Goal: Task Accomplishment & Management: Use online tool/utility

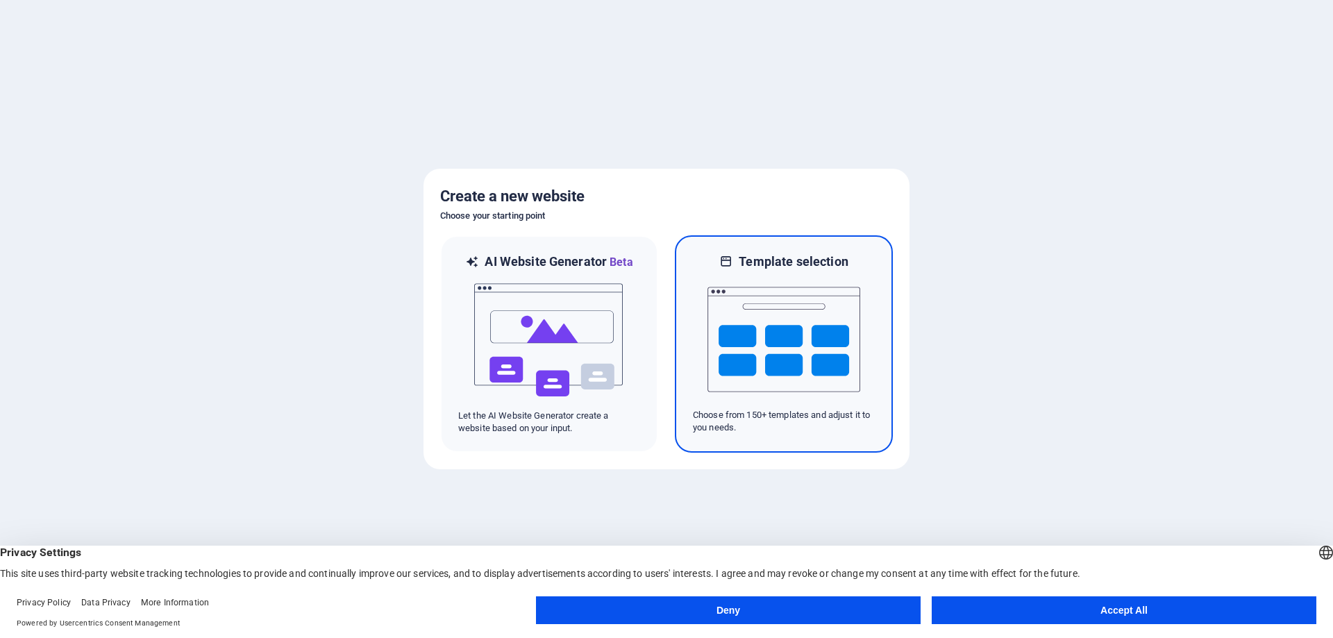
click at [733, 323] on img at bounding box center [783, 339] width 153 height 139
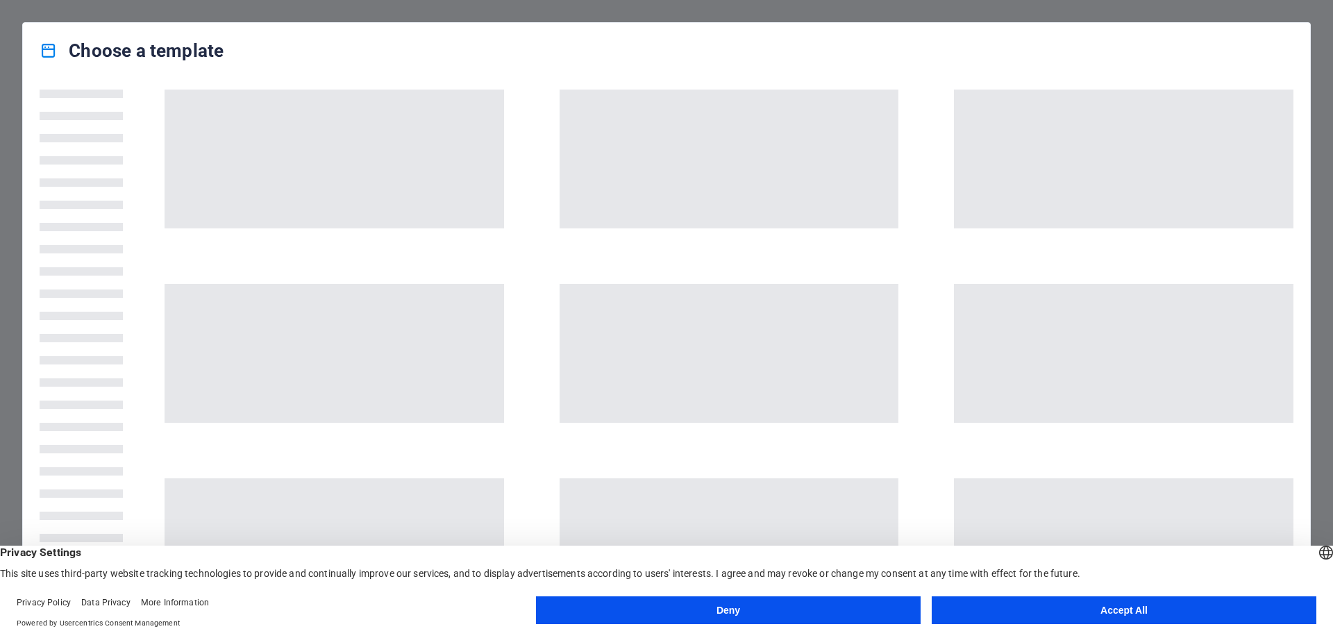
click at [1042, 608] on button "Accept All" at bounding box center [1124, 610] width 385 height 28
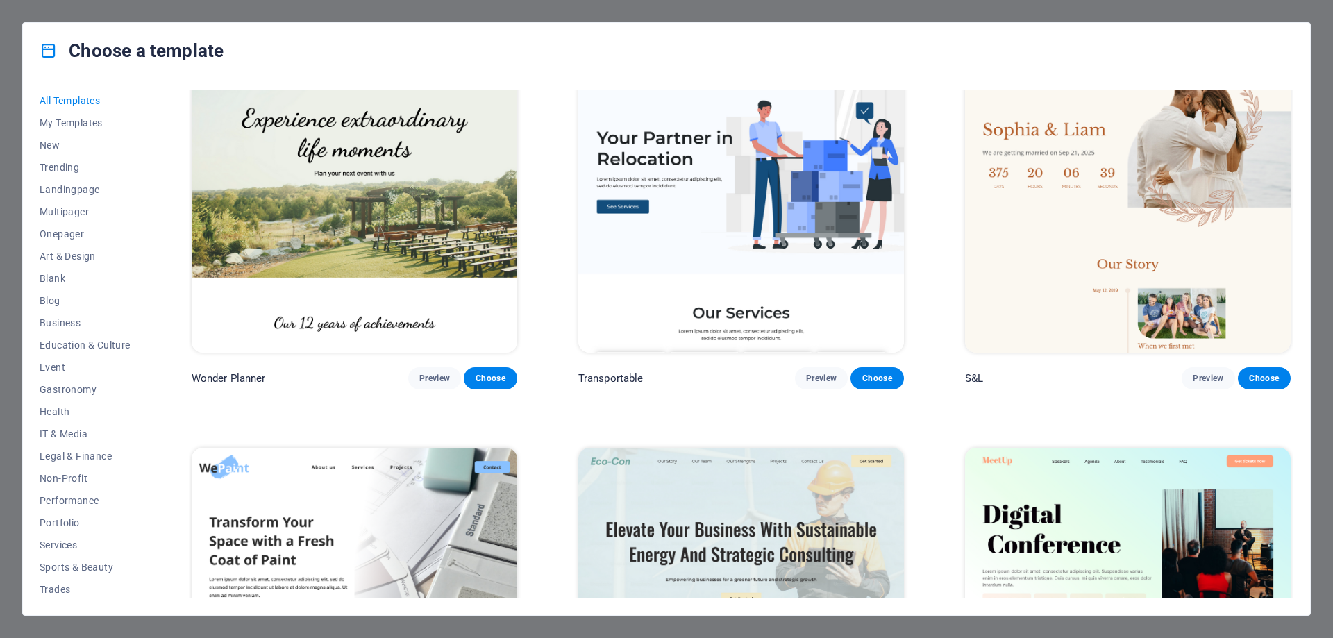
scroll to position [833, 0]
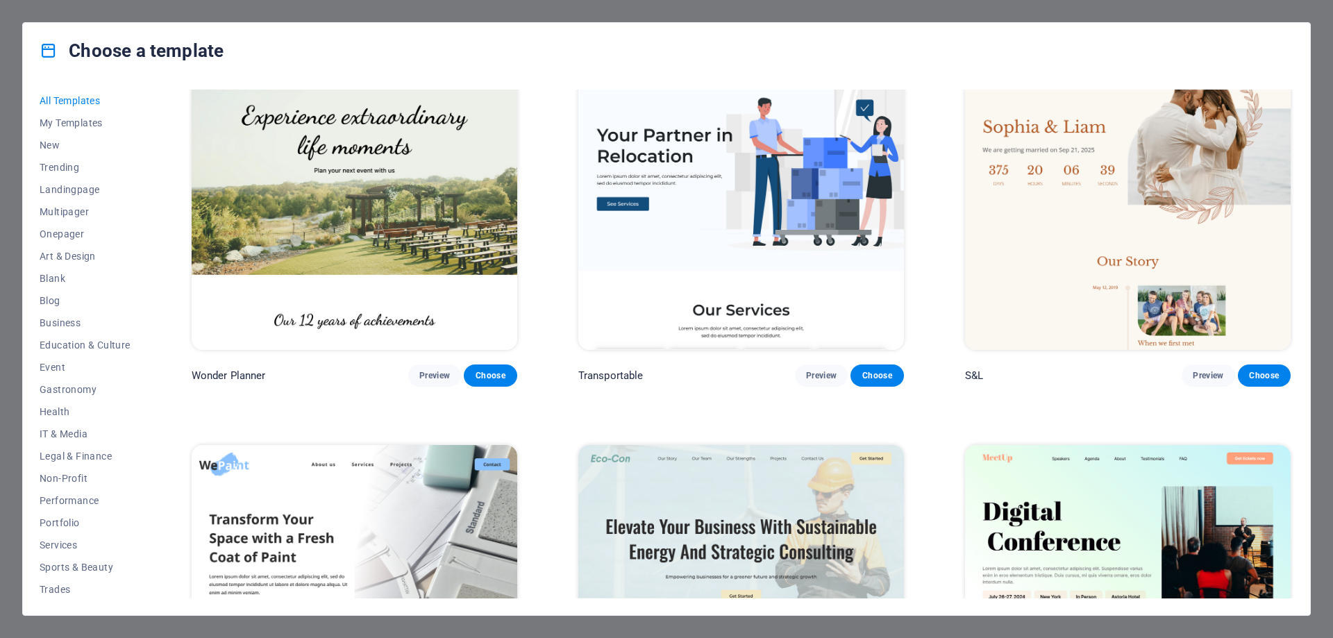
click at [477, 261] on img at bounding box center [355, 199] width 326 height 300
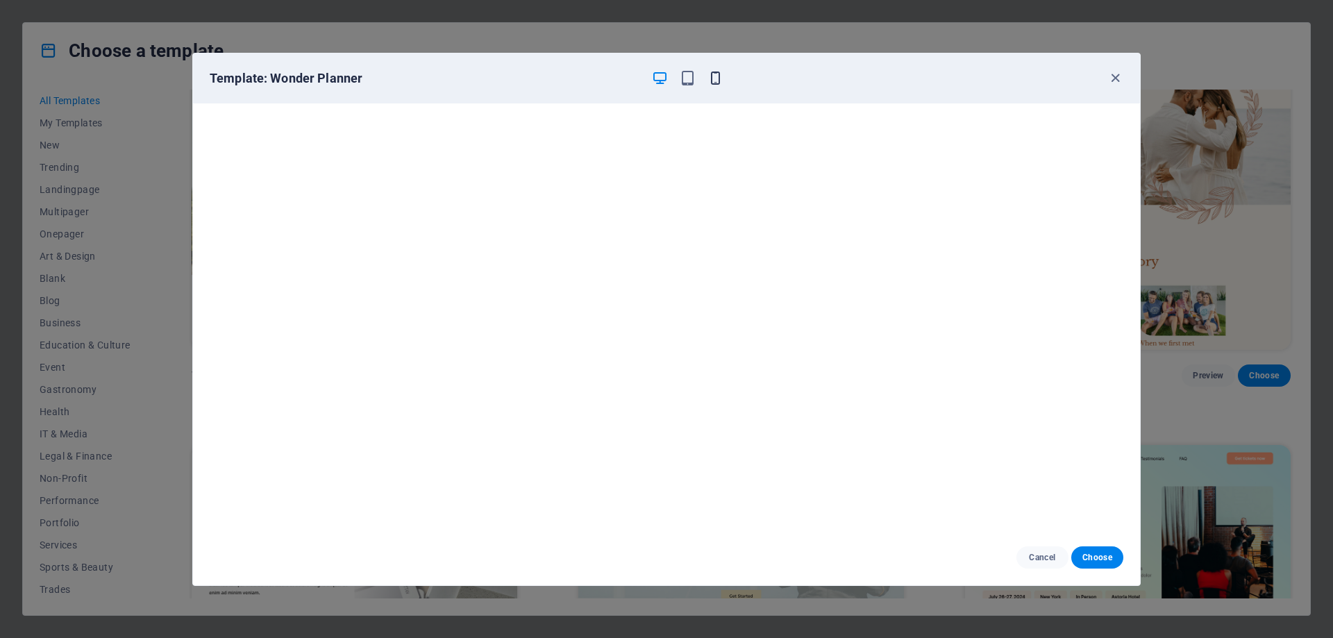
click at [714, 79] on icon "button" at bounding box center [715, 78] width 16 height 16
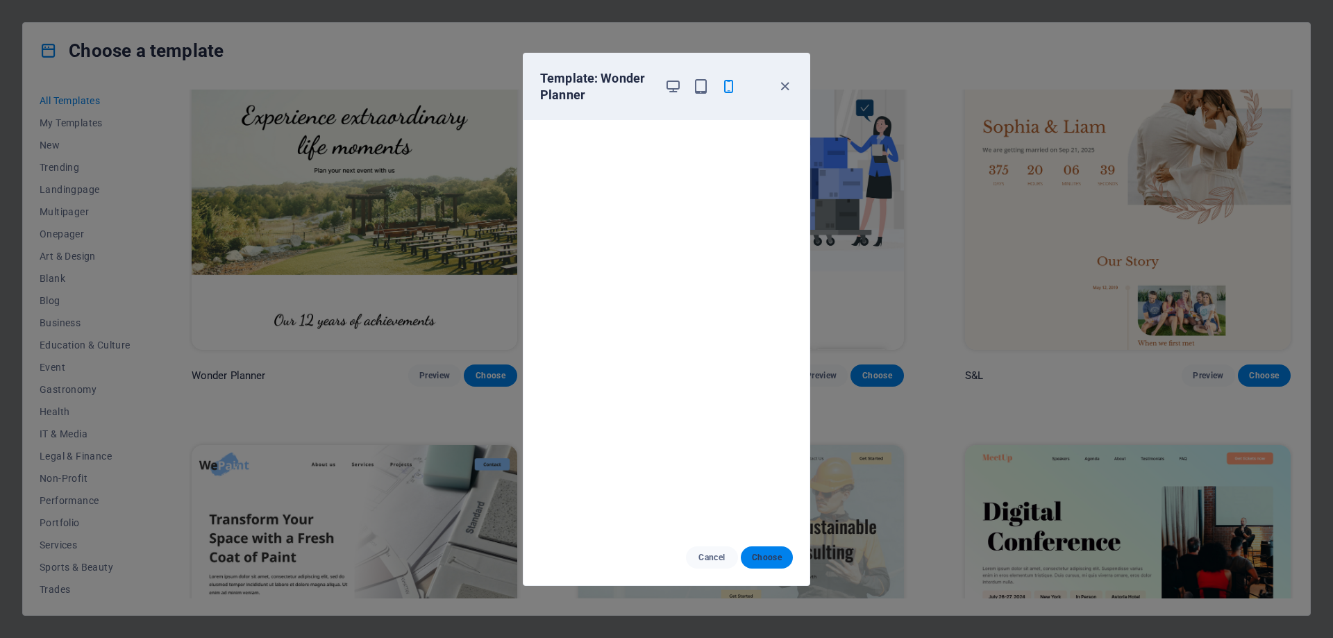
click at [764, 560] on span "Choose" at bounding box center [767, 557] width 30 height 11
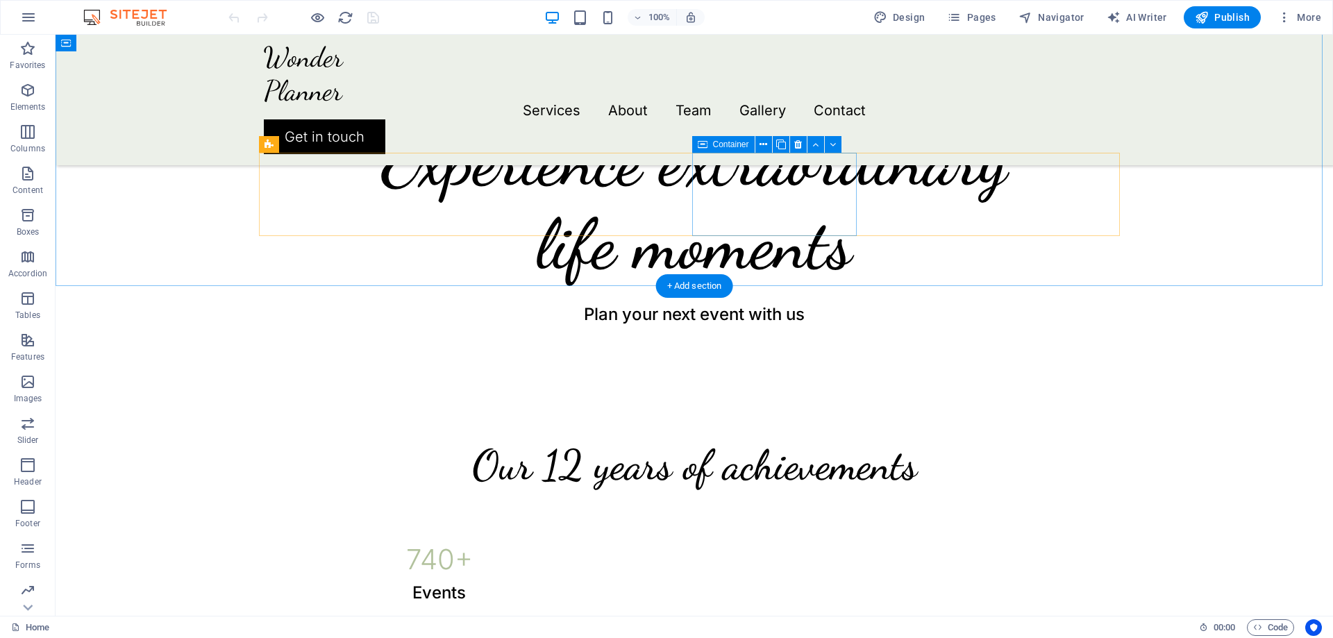
scroll to position [486, 0]
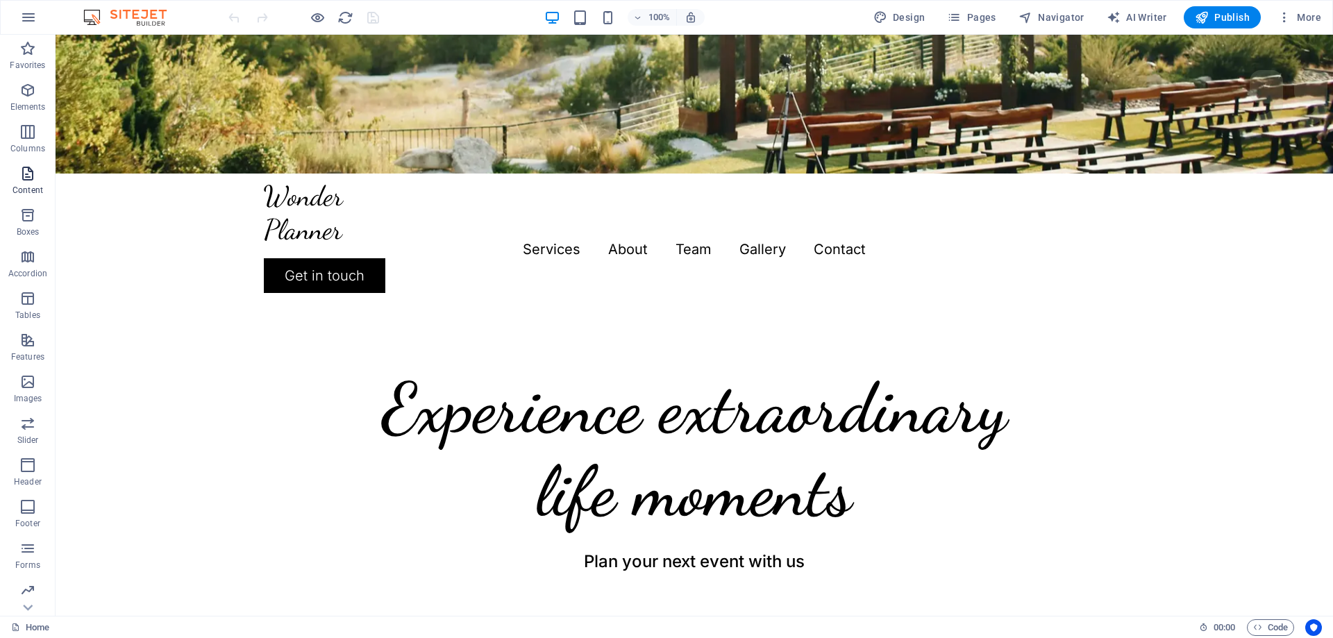
click at [26, 175] on icon "button" at bounding box center [27, 173] width 17 height 17
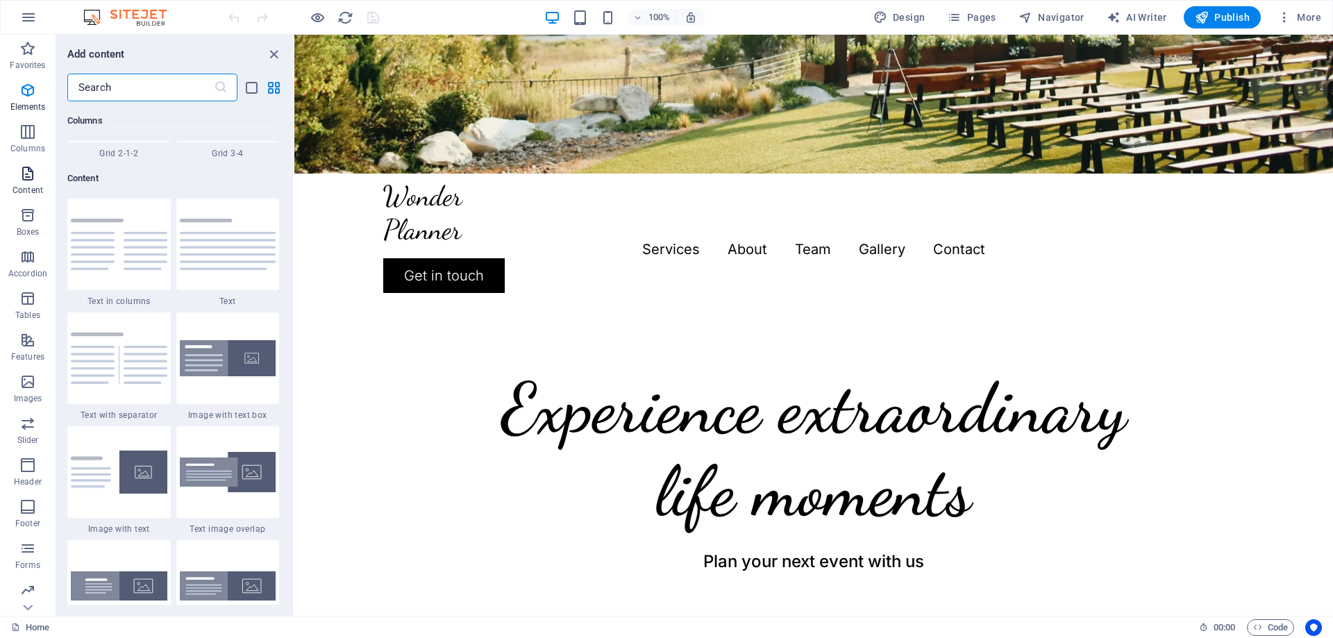
scroll to position [2429, 0]
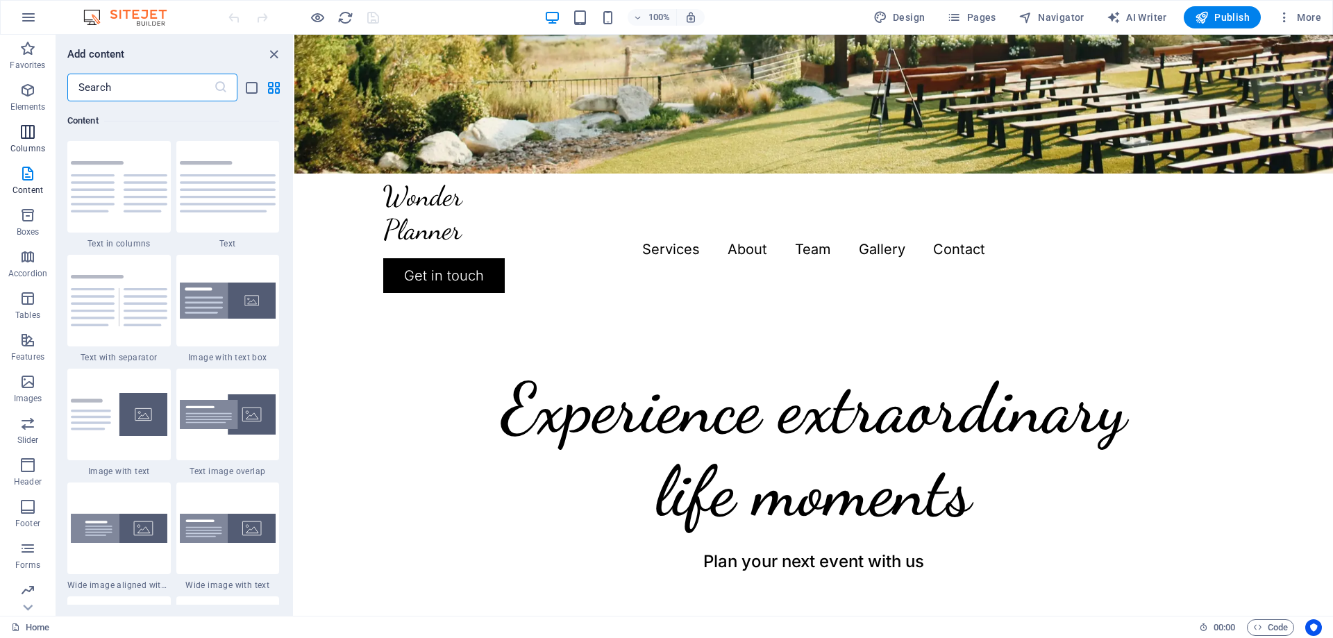
click at [22, 143] on p "Columns" at bounding box center [27, 148] width 35 height 11
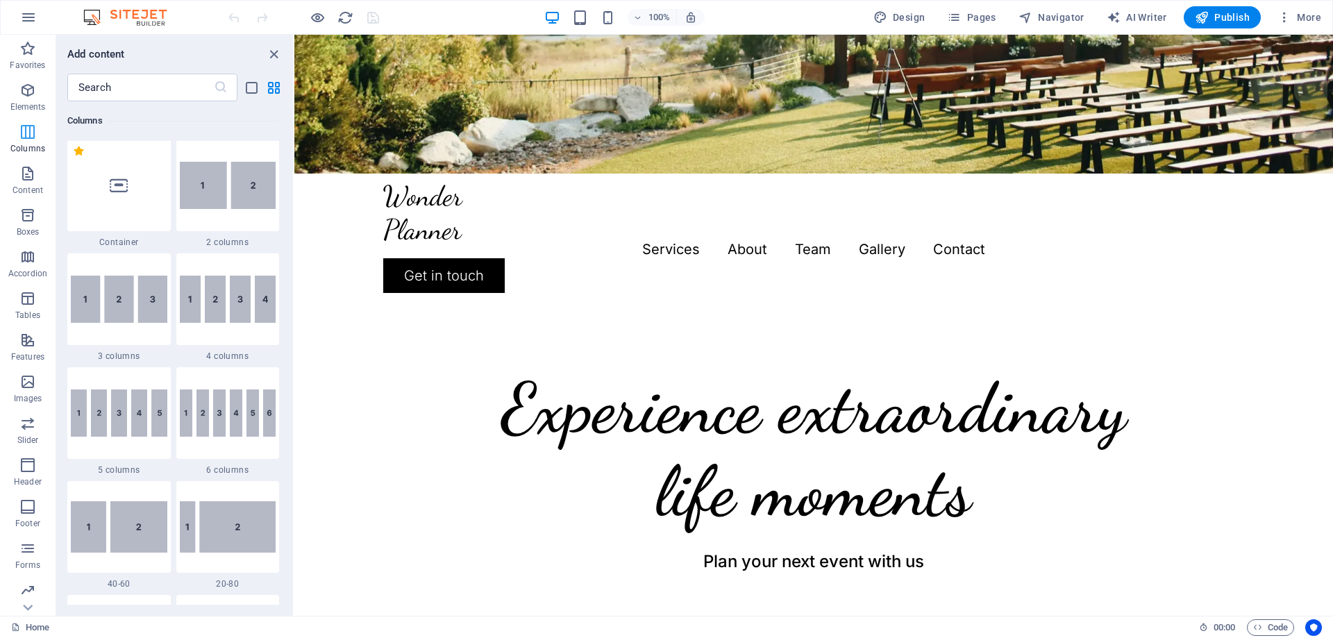
scroll to position [687, 0]
click at [44, 342] on span "Features" at bounding box center [28, 348] width 56 height 33
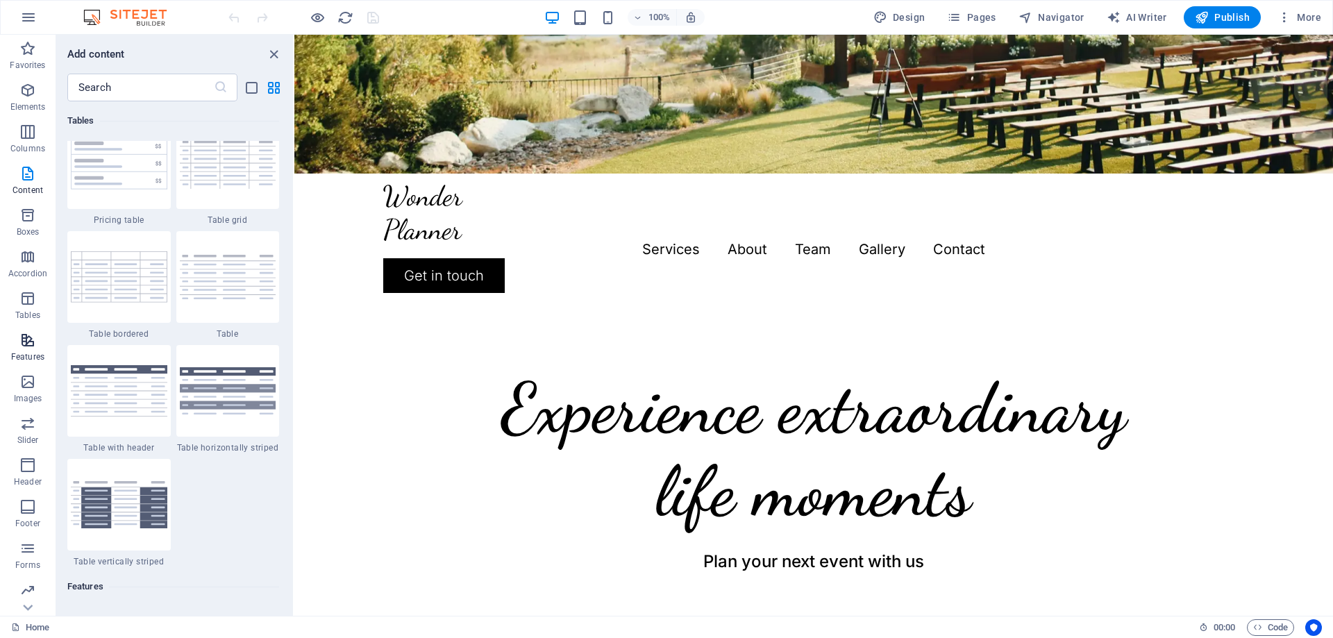
scroll to position [5412, 0]
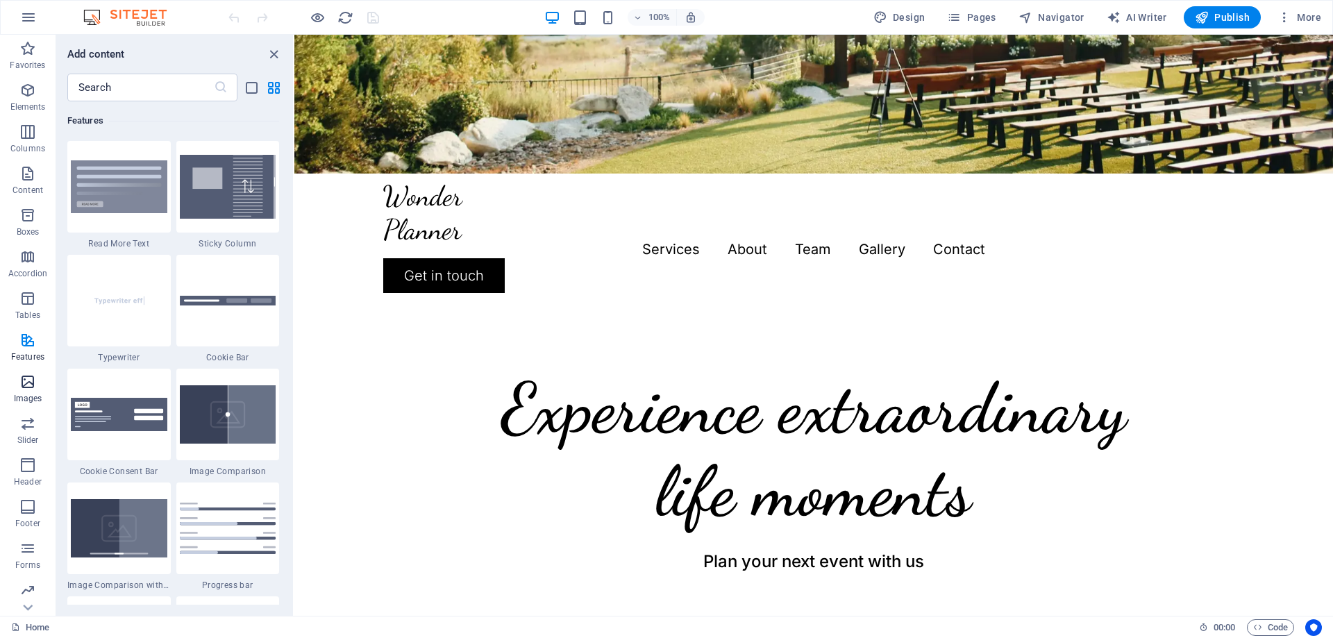
click at [19, 385] on icon "button" at bounding box center [27, 382] width 17 height 17
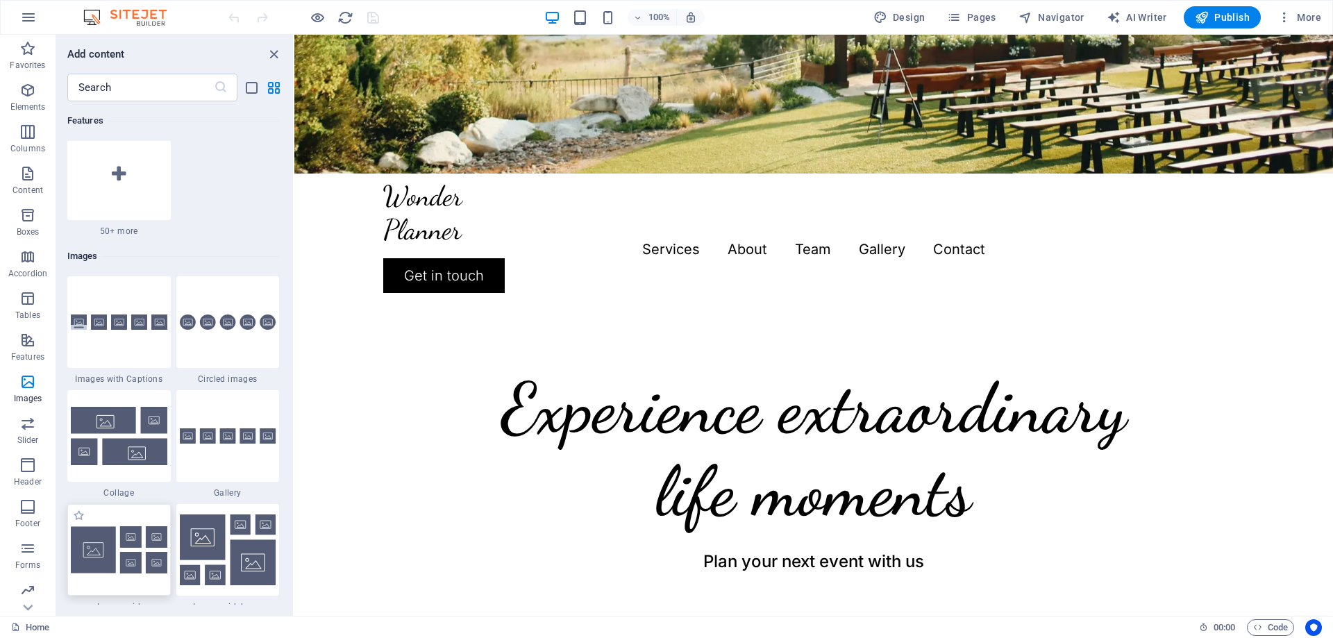
scroll to position [7040, 0]
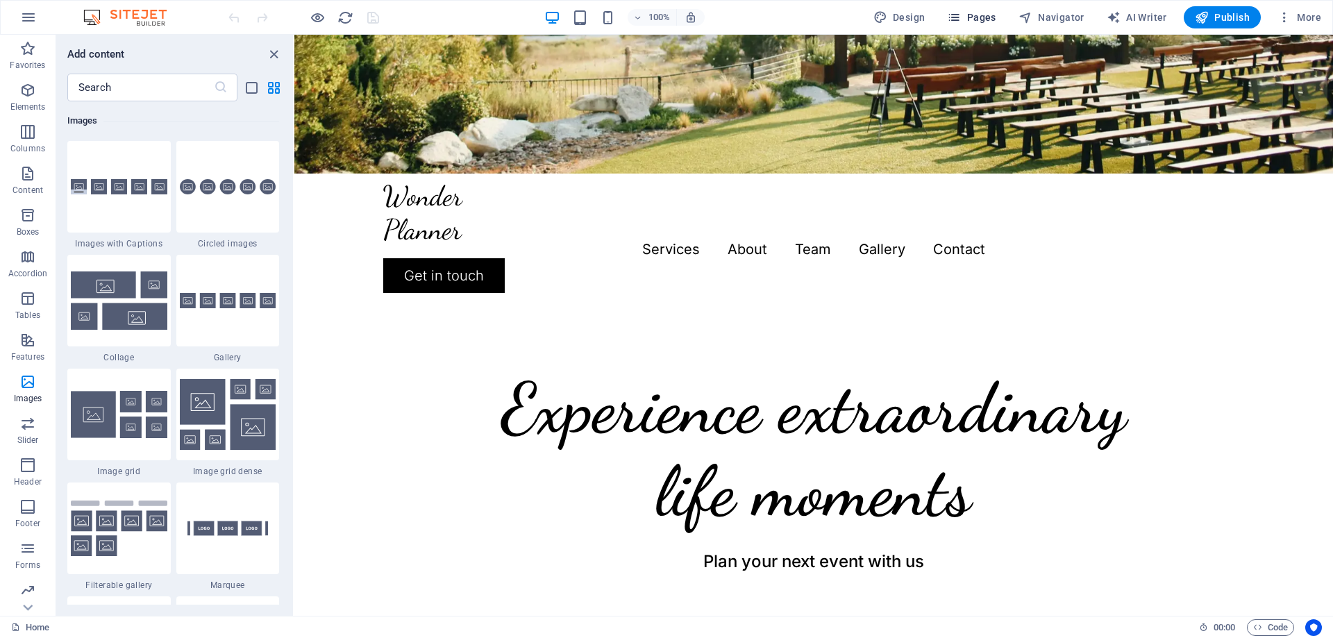
click at [961, 19] on icon "button" at bounding box center [954, 17] width 14 height 14
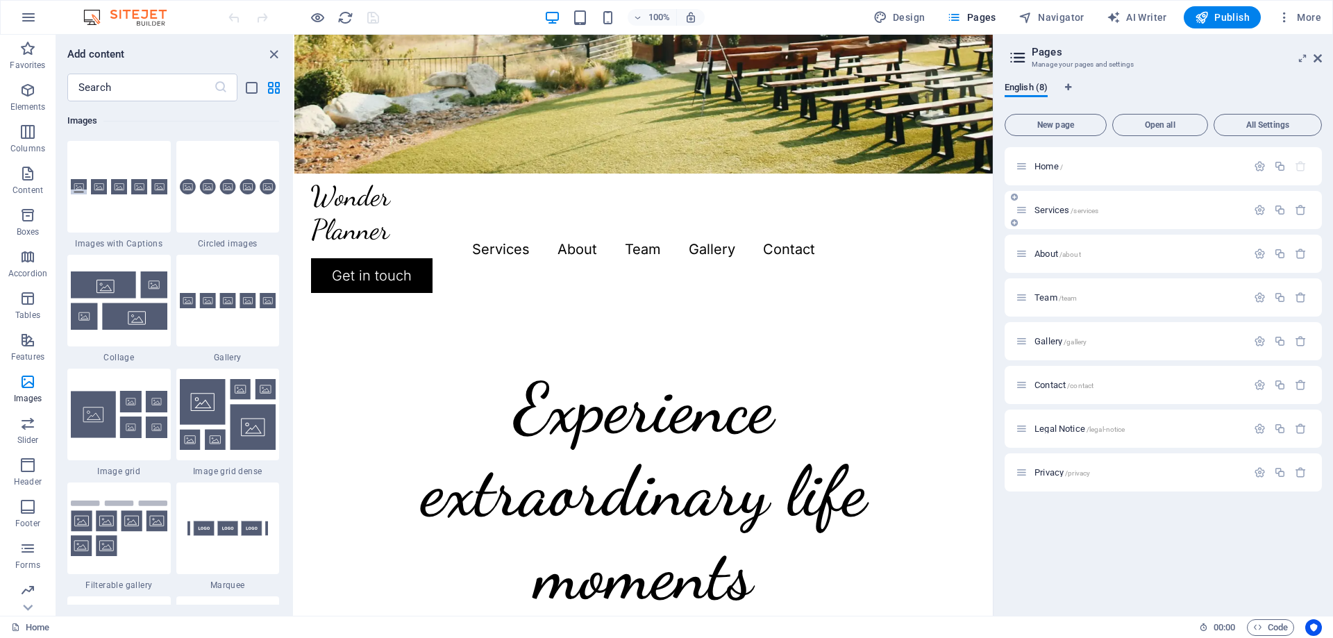
click at [1050, 210] on span "Services /services" at bounding box center [1066, 210] width 64 height 10
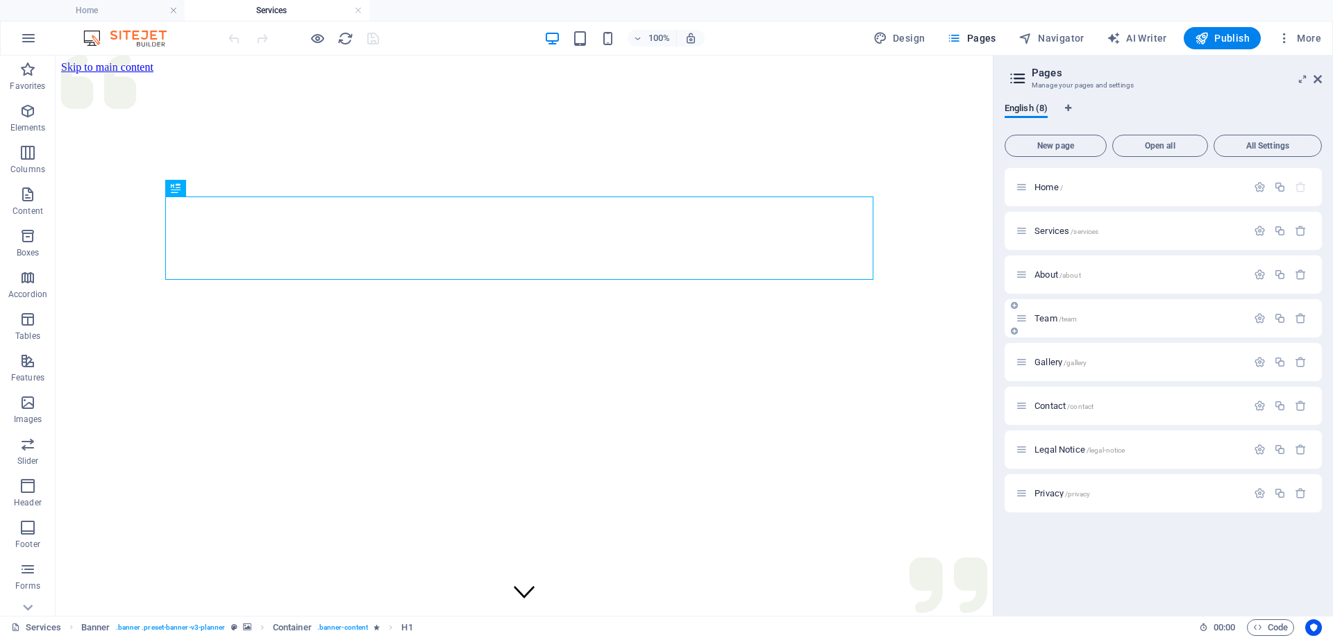
scroll to position [0, 0]
click at [1041, 317] on span "Team /team" at bounding box center [1055, 318] width 42 height 10
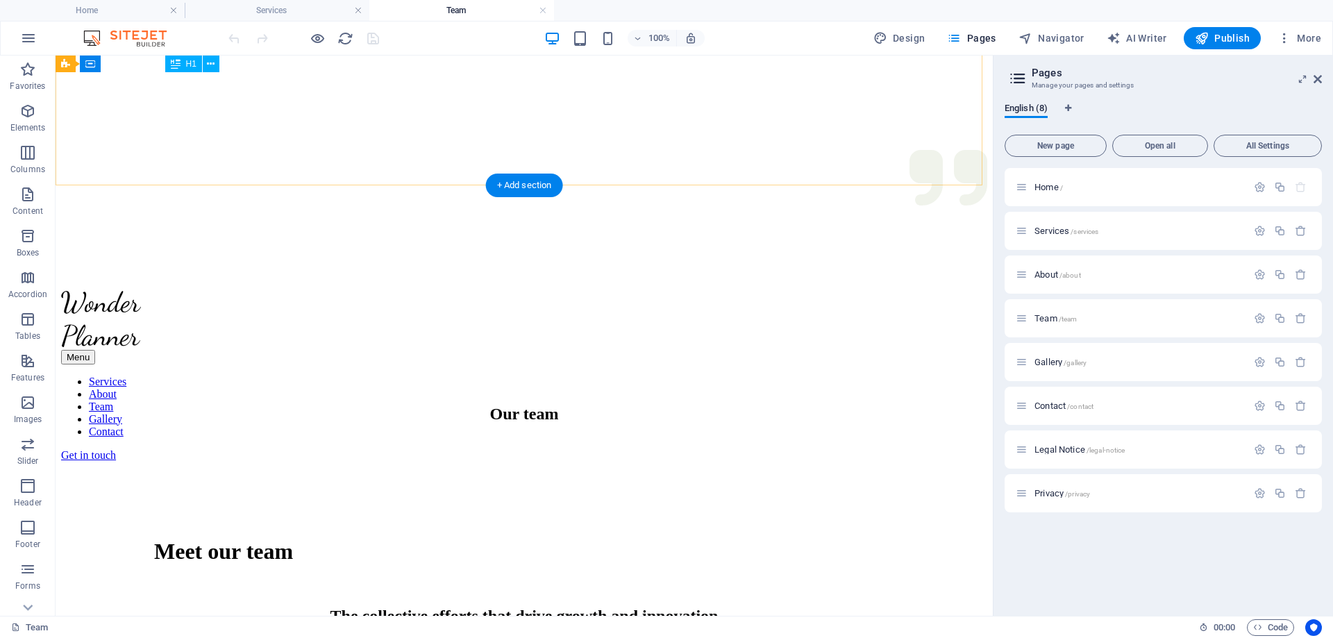
scroll to position [148, 0]
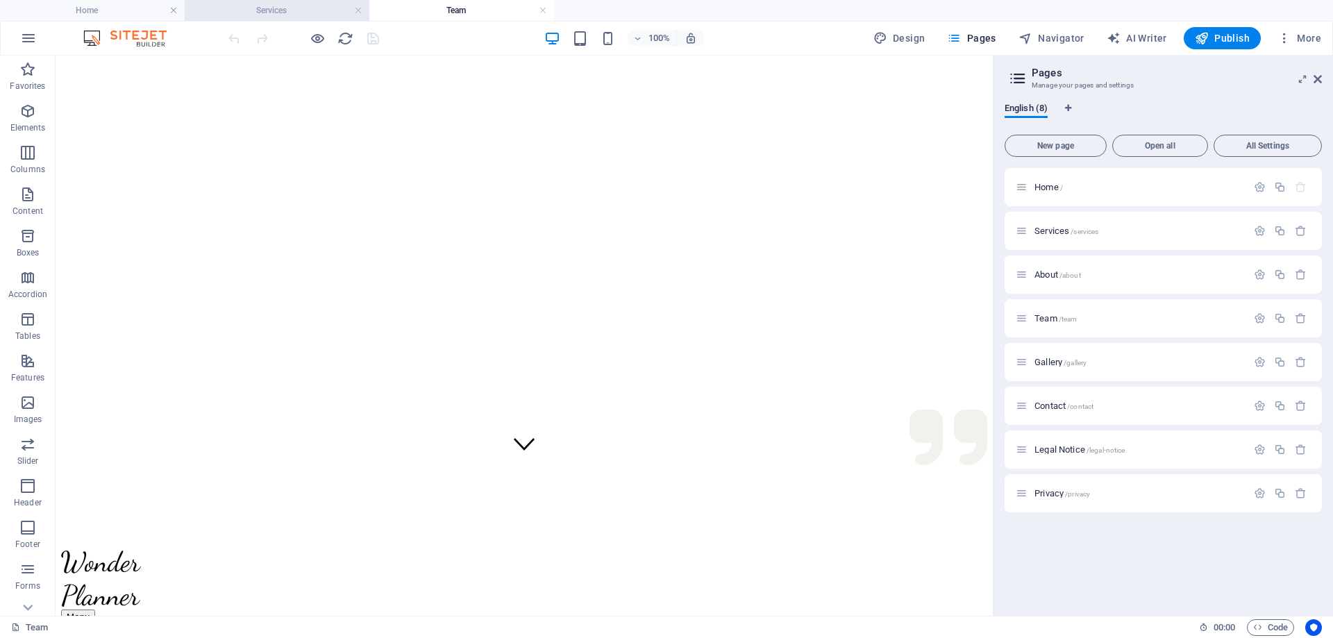
click at [269, 11] on h4 "Services" at bounding box center [277, 10] width 185 height 15
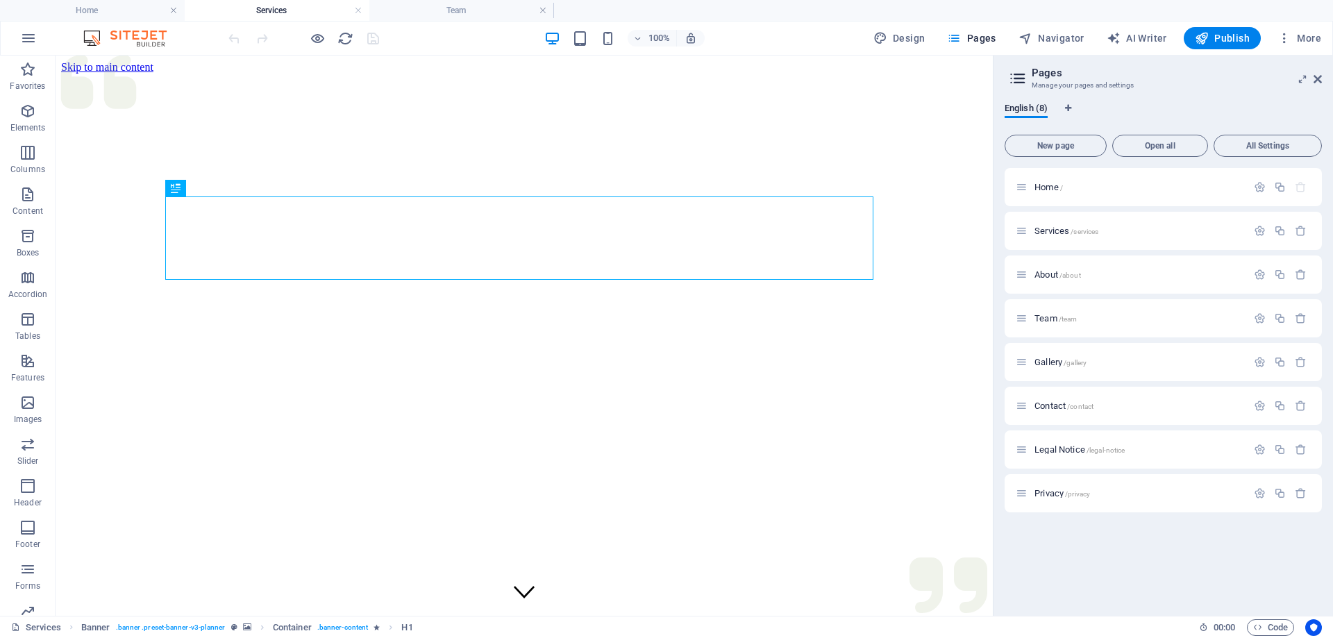
scroll to position [0, 0]
click at [119, 4] on h4 "Home" at bounding box center [92, 10] width 185 height 15
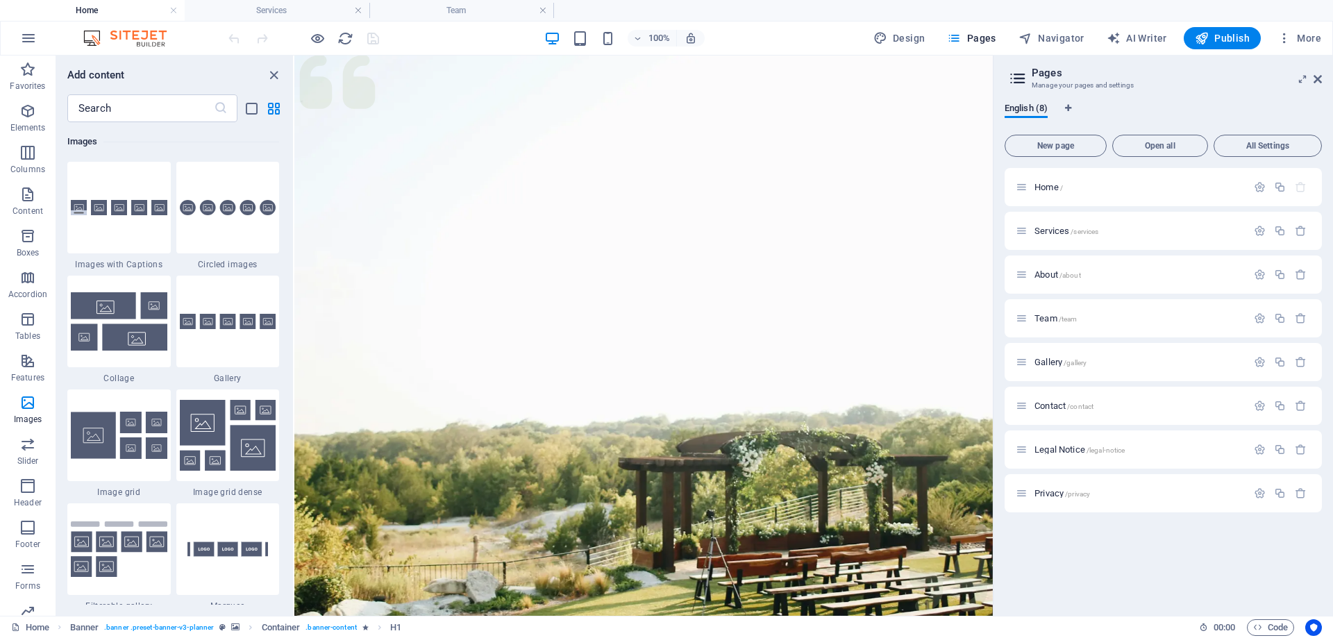
scroll to position [486, 0]
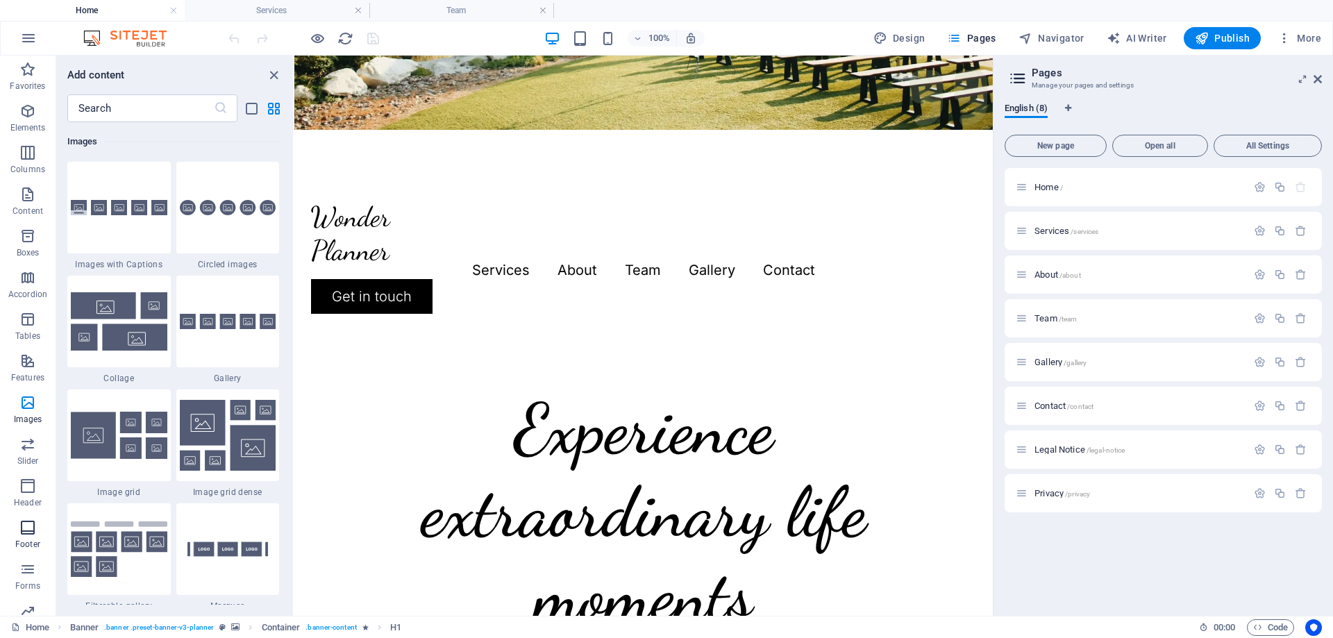
click at [26, 544] on p "Footer" at bounding box center [27, 544] width 25 height 11
click at [27, 527] on icon "button" at bounding box center [27, 527] width 17 height 17
click at [30, 489] on icon "button" at bounding box center [27, 486] width 17 height 17
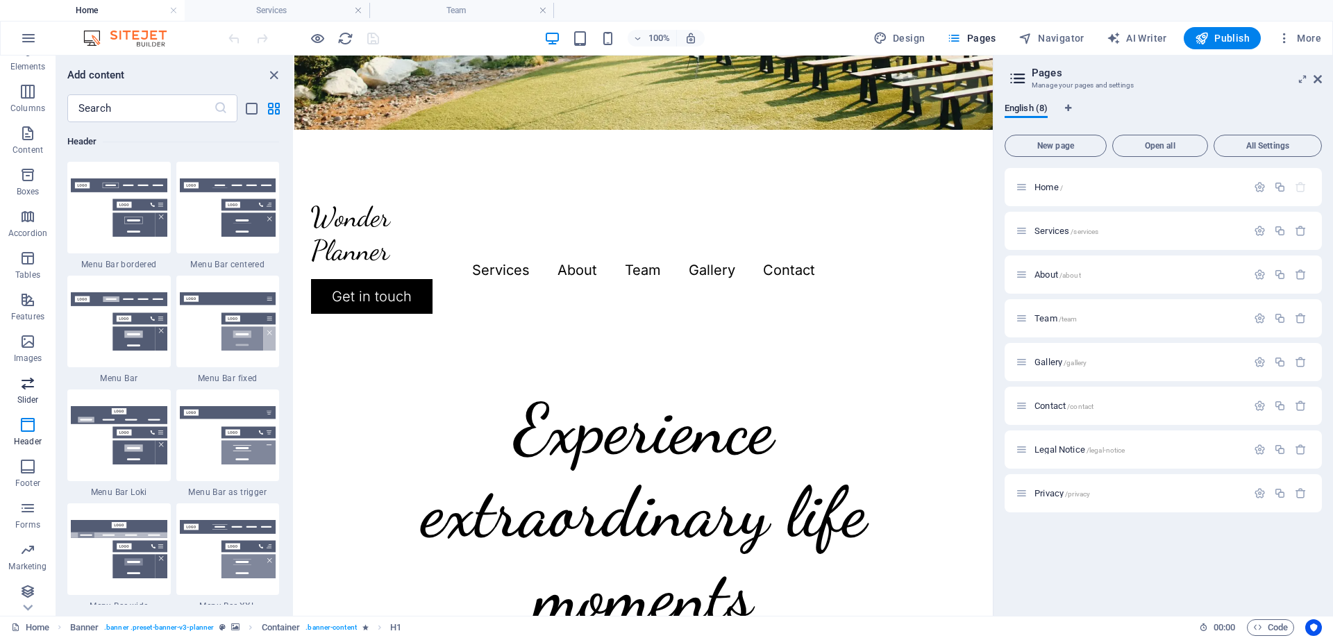
scroll to position [65, 0]
click at [41, 586] on span "Collections" at bounding box center [28, 596] width 56 height 33
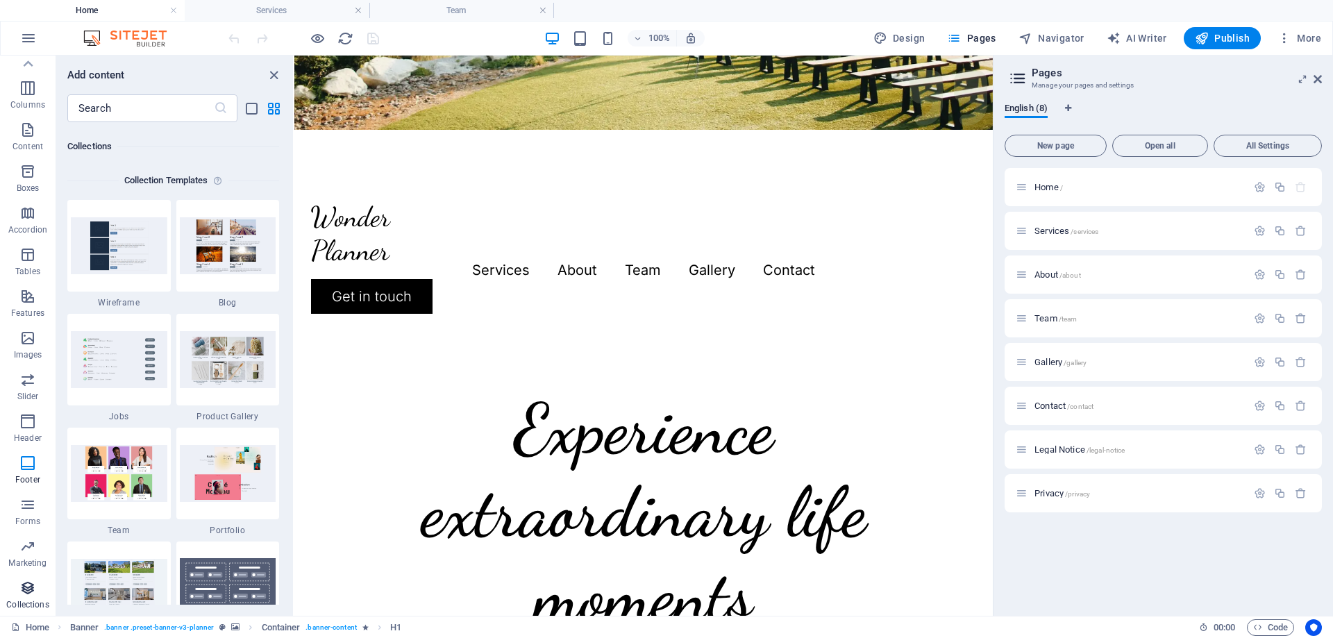
scroll to position [12710, 0]
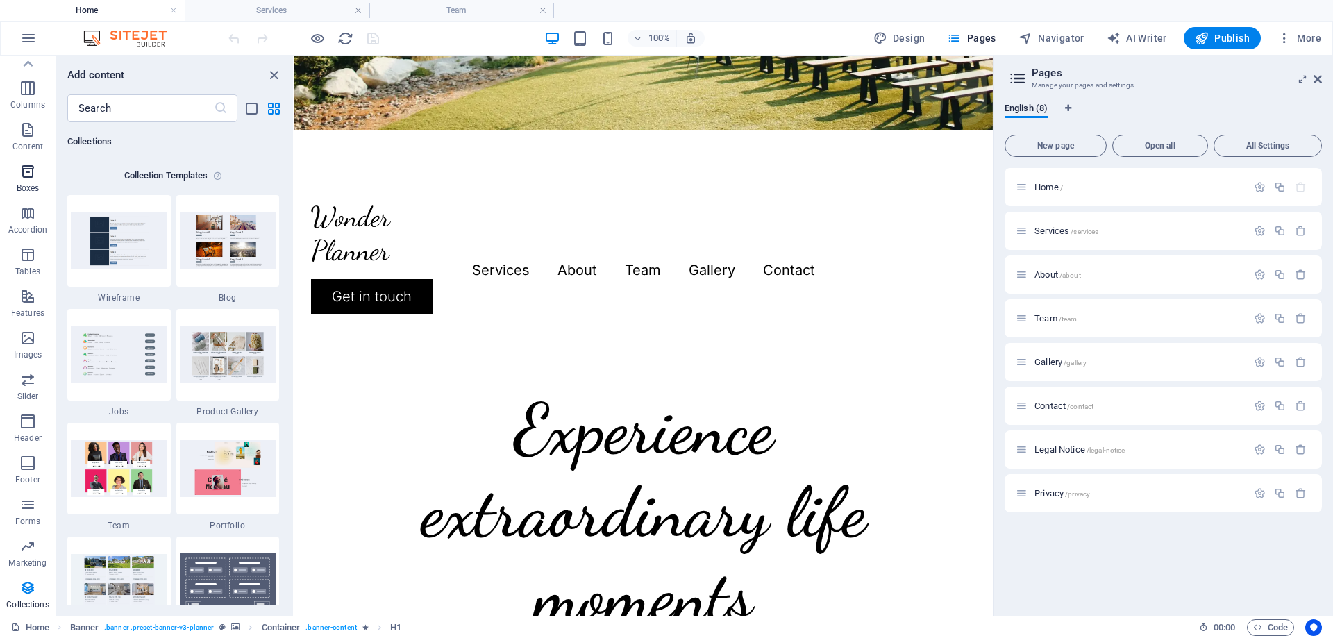
click at [36, 162] on button "Boxes" at bounding box center [28, 179] width 56 height 42
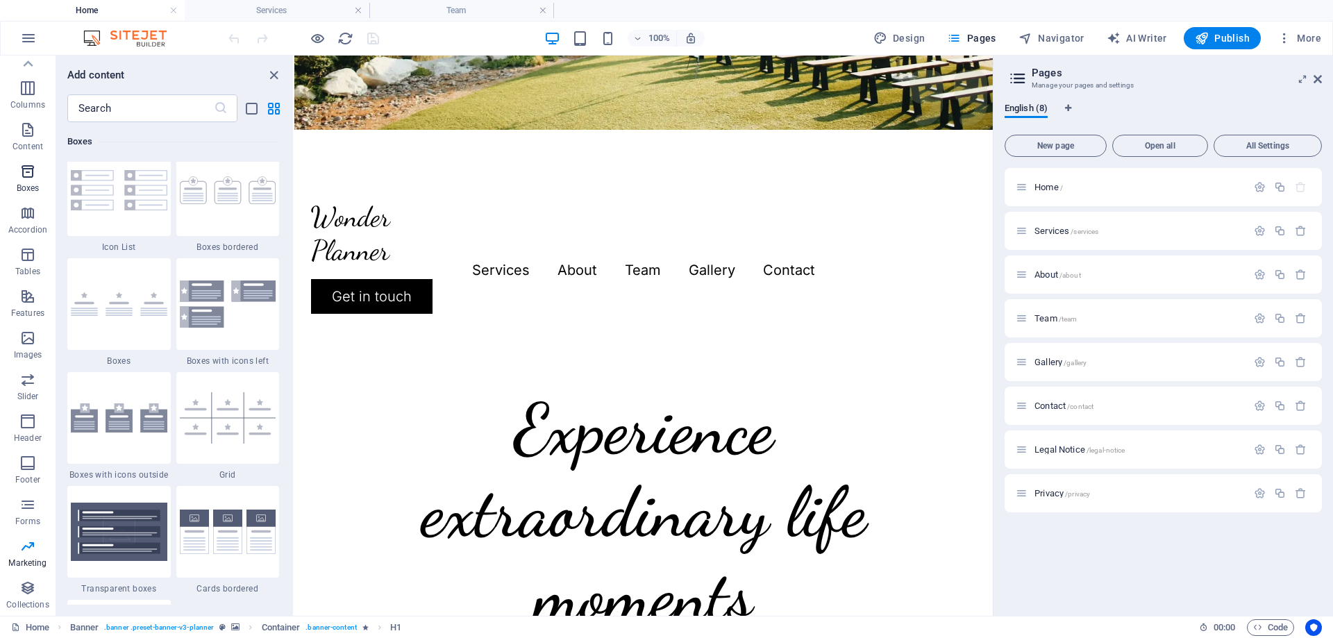
scroll to position [3830, 0]
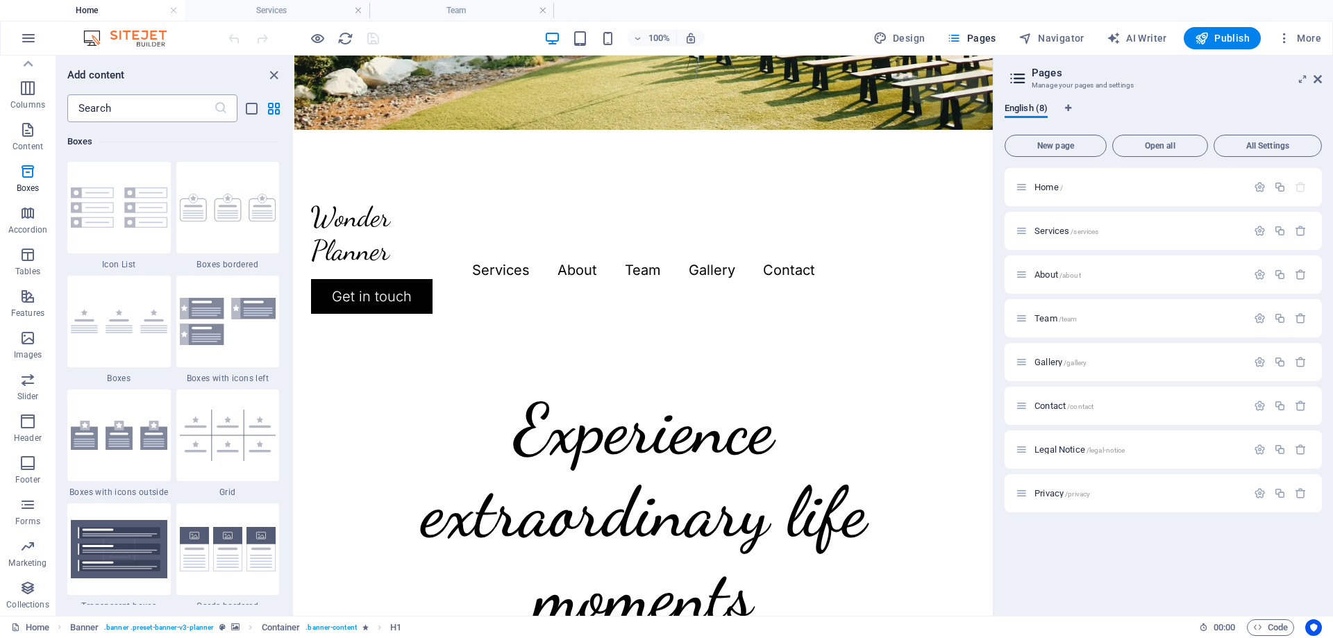
click at [115, 117] on input "text" at bounding box center [140, 108] width 146 height 28
click at [356, 6] on link at bounding box center [358, 10] width 8 height 13
click at [359, 7] on link at bounding box center [358, 10] width 8 height 13
click at [359, 27] on div at bounding box center [304, 38] width 156 height 22
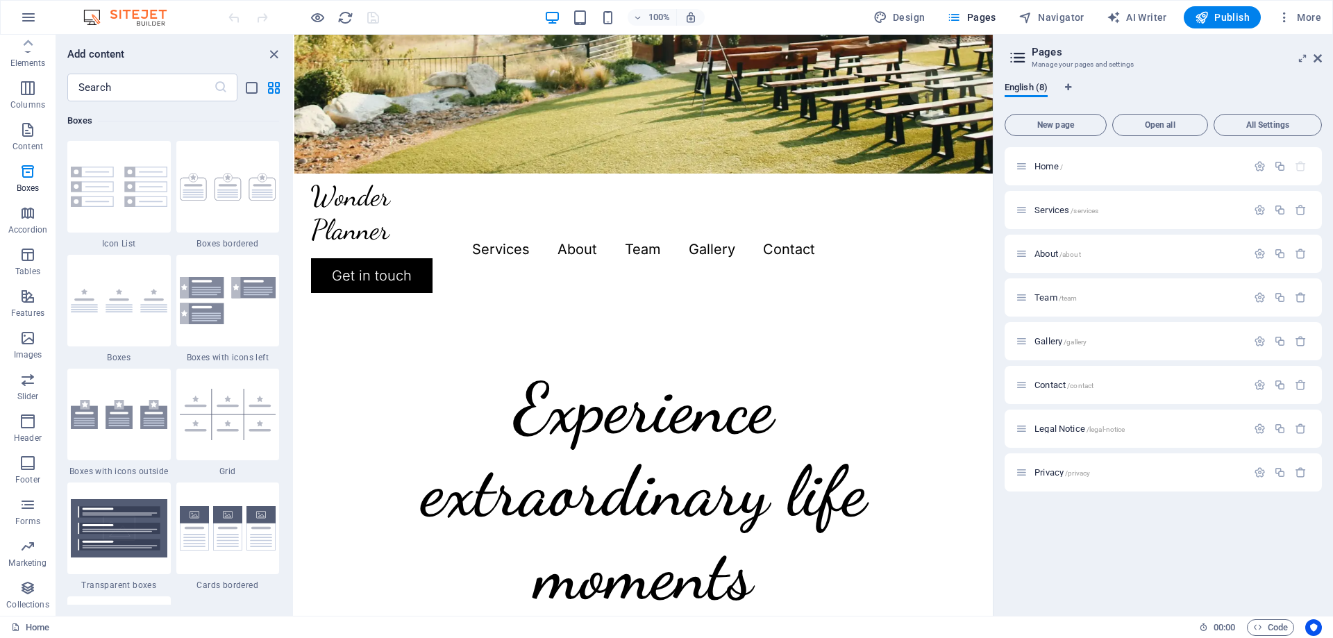
scroll to position [44, 0]
click at [1293, 9] on button "More" at bounding box center [1299, 17] width 55 height 22
